Goal: Task Accomplishment & Management: Manage account settings

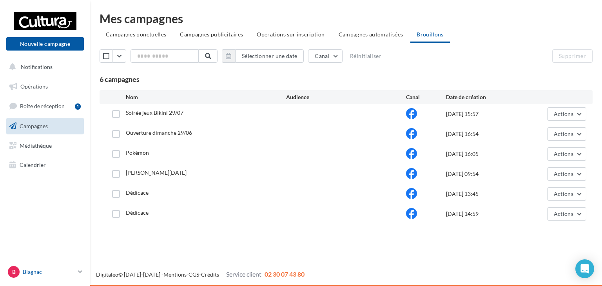
click at [61, 268] on p "Blagnac" at bounding box center [49, 272] width 52 height 8
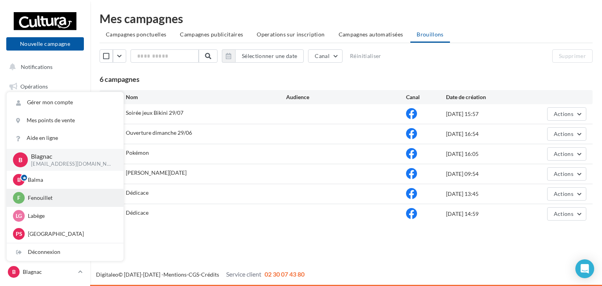
click at [43, 199] on p "Fenouillet" at bounding box center [71, 198] width 86 height 8
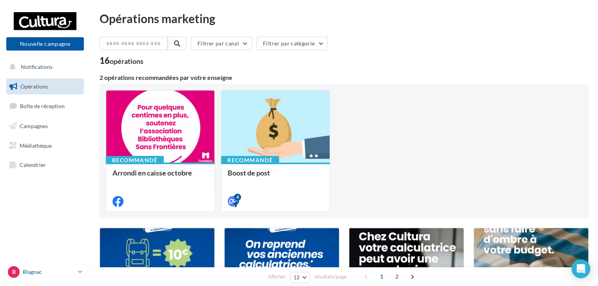
click at [77, 268] on link "B Blagnac [EMAIL_ADDRESS][DOMAIN_NAME]" at bounding box center [45, 272] width 78 height 15
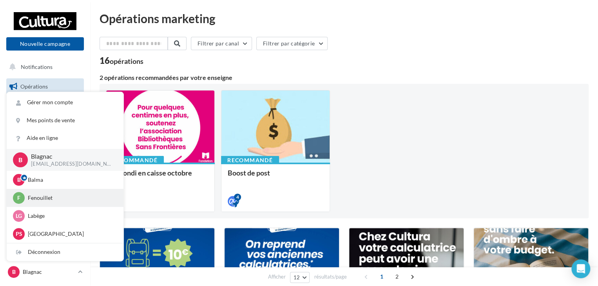
click at [39, 200] on p "Fenouillet" at bounding box center [71, 198] width 86 height 8
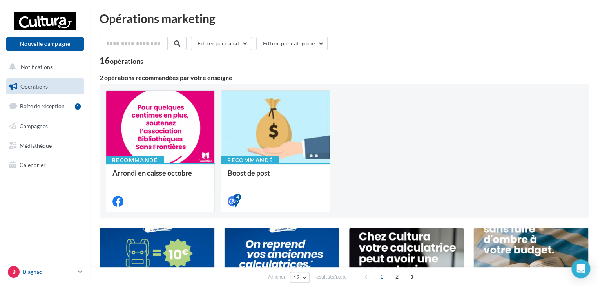
click at [74, 267] on div "B Blagnac [EMAIL_ADDRESS][DOMAIN_NAME]" at bounding box center [41, 272] width 67 height 12
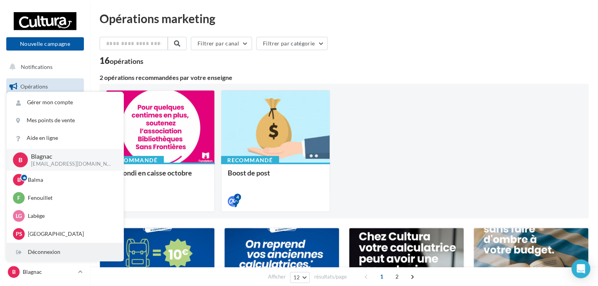
click at [56, 248] on div "Déconnexion" at bounding box center [65, 252] width 117 height 18
